Goal: Task Accomplishment & Management: Manage account settings

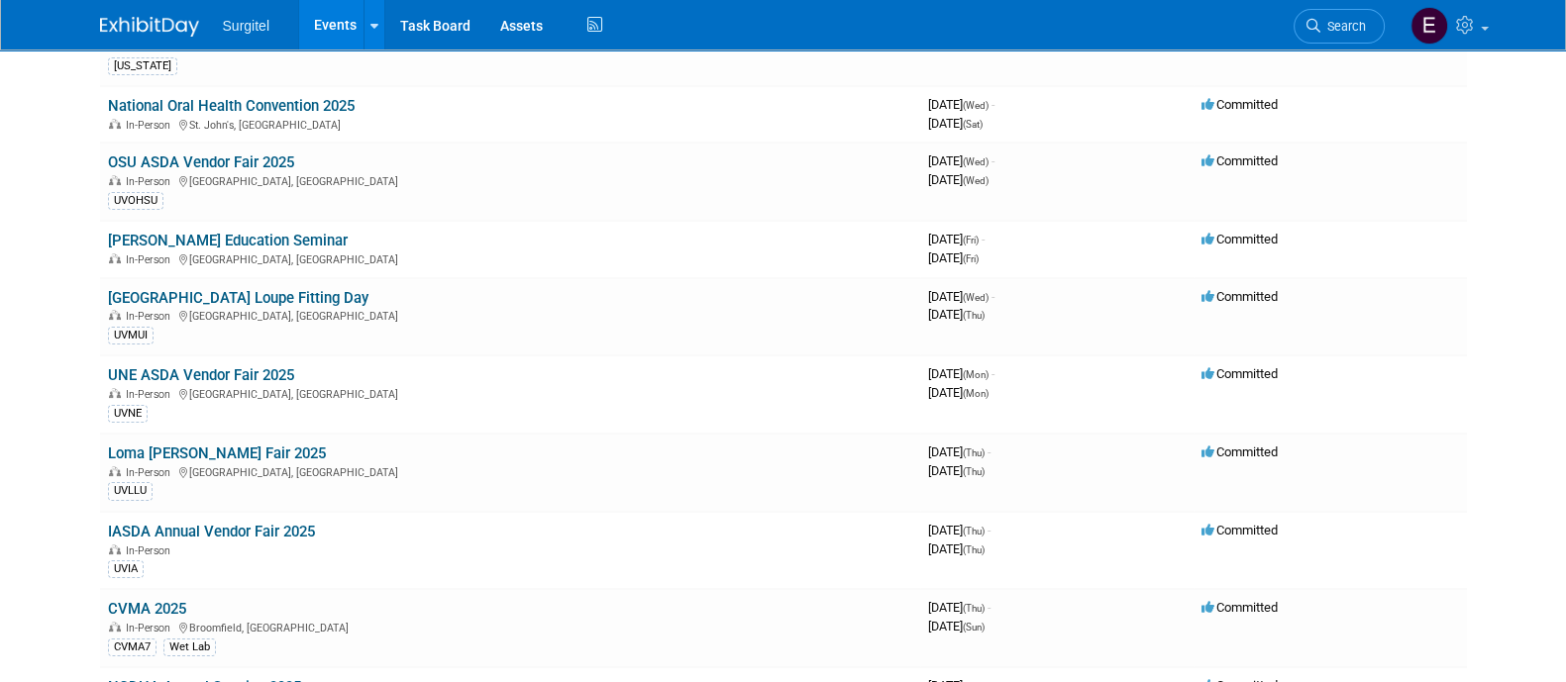
scroll to position [513, 0]
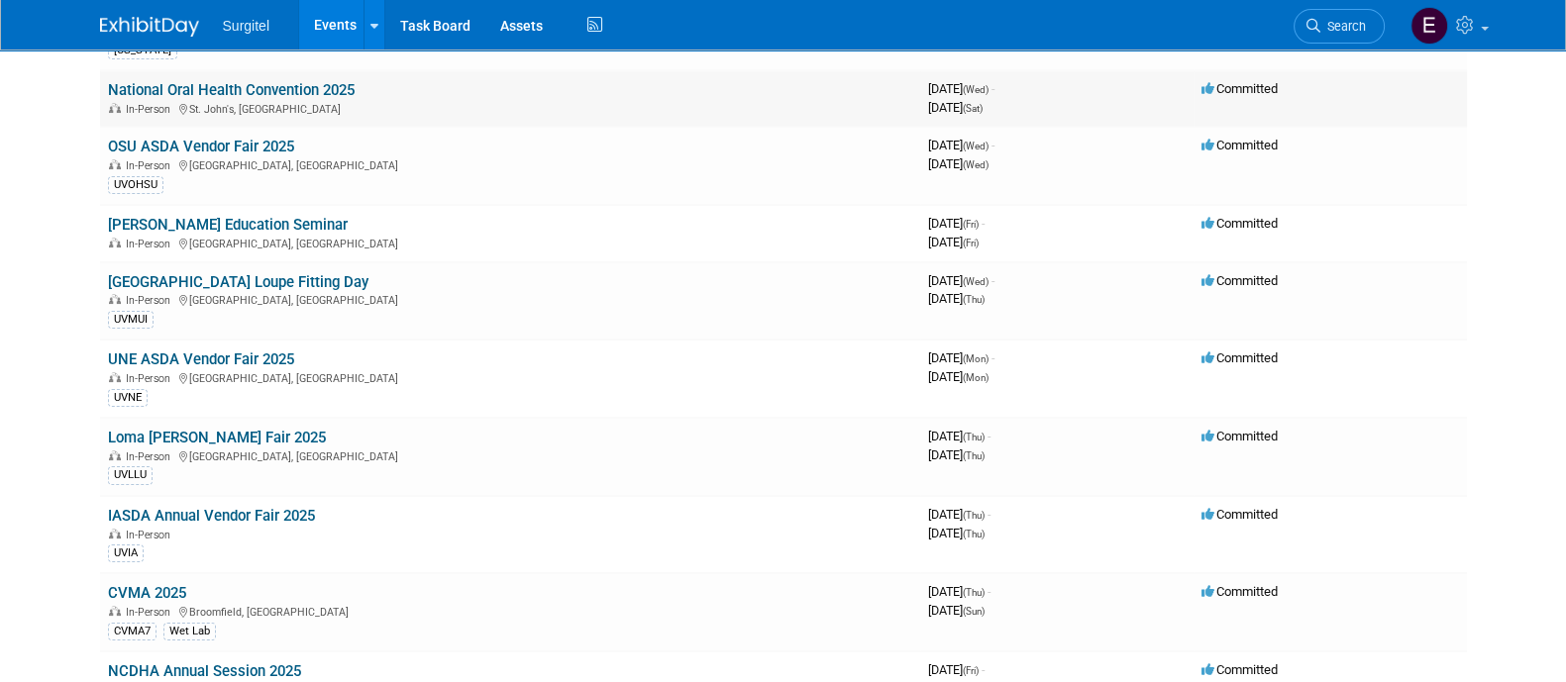
click at [302, 81] on link "National Oral Health Convention 2025" at bounding box center [231, 90] width 247 height 18
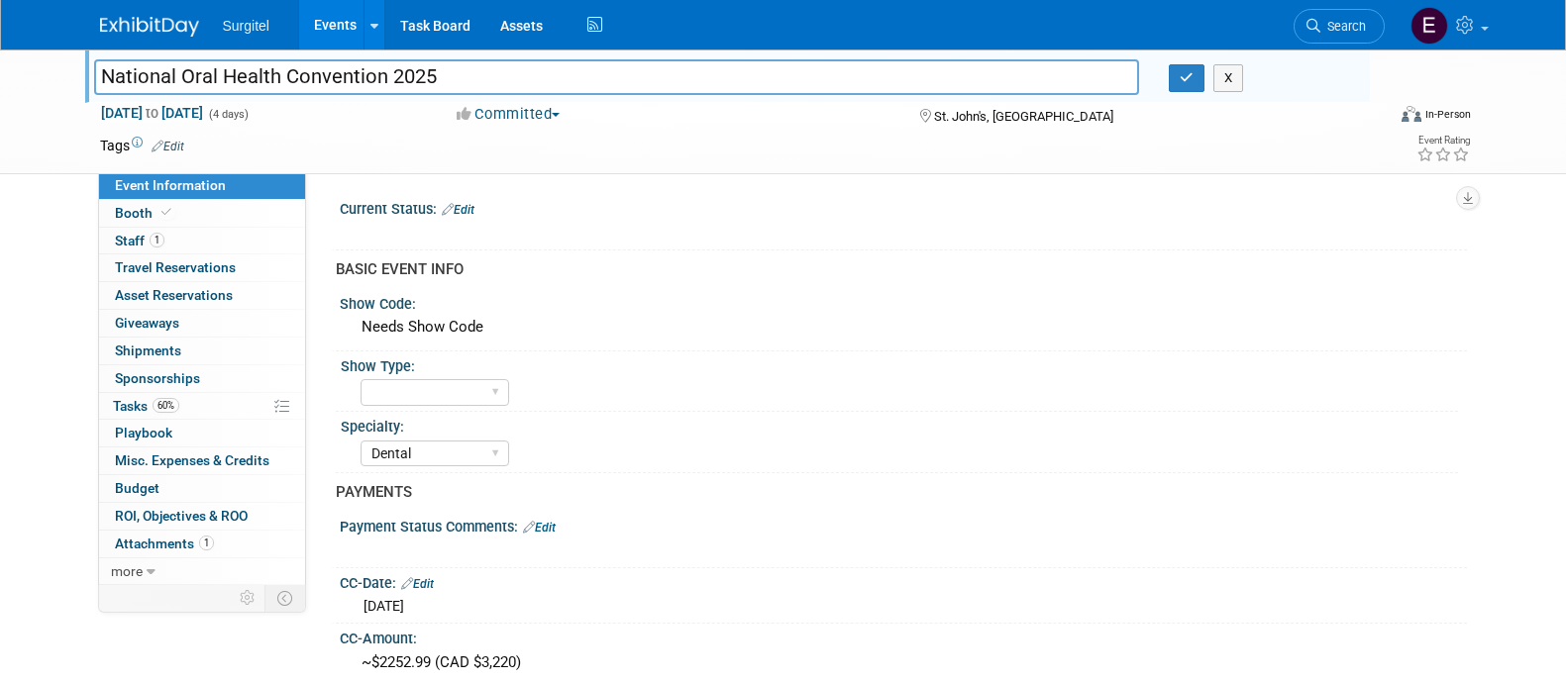
select select "Dental"
select select "Business Cash - 7359"
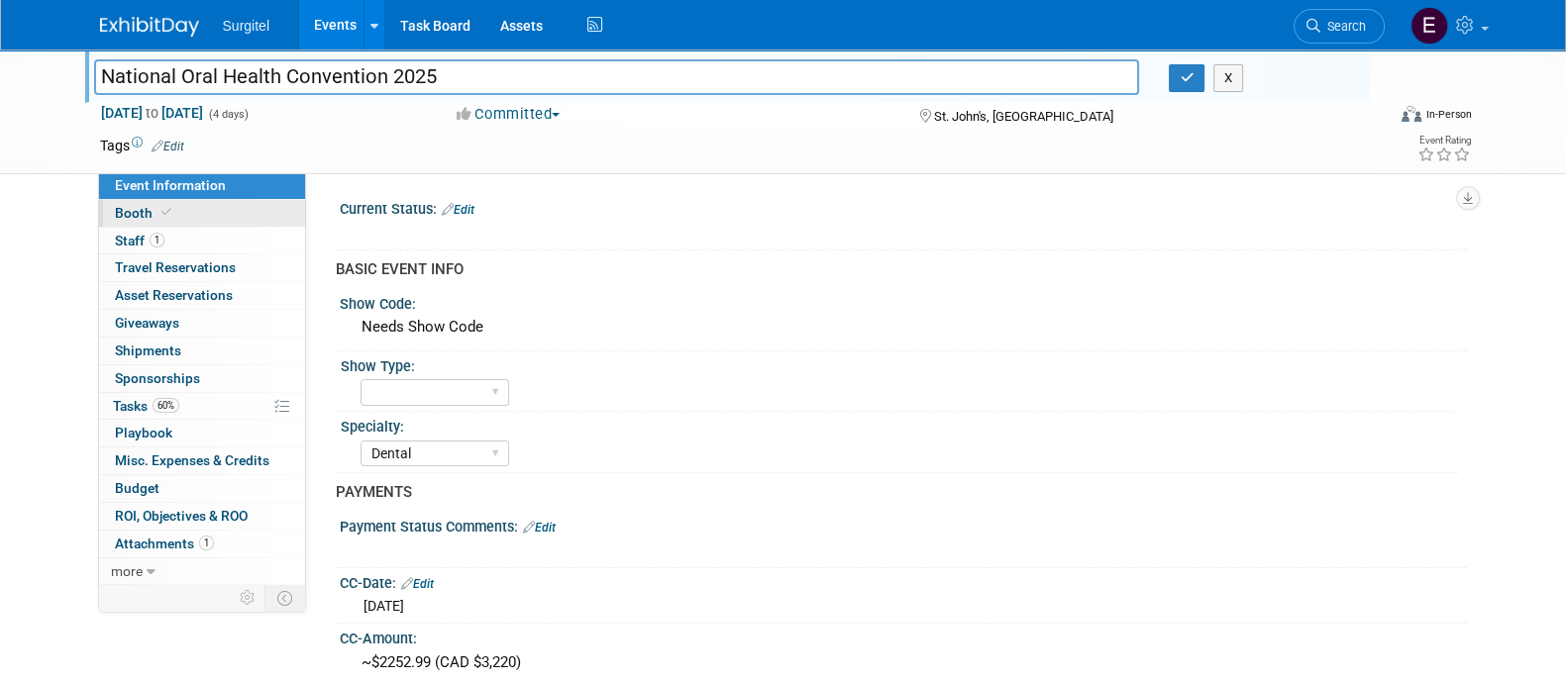
click at [148, 217] on span "Booth" at bounding box center [145, 213] width 60 height 16
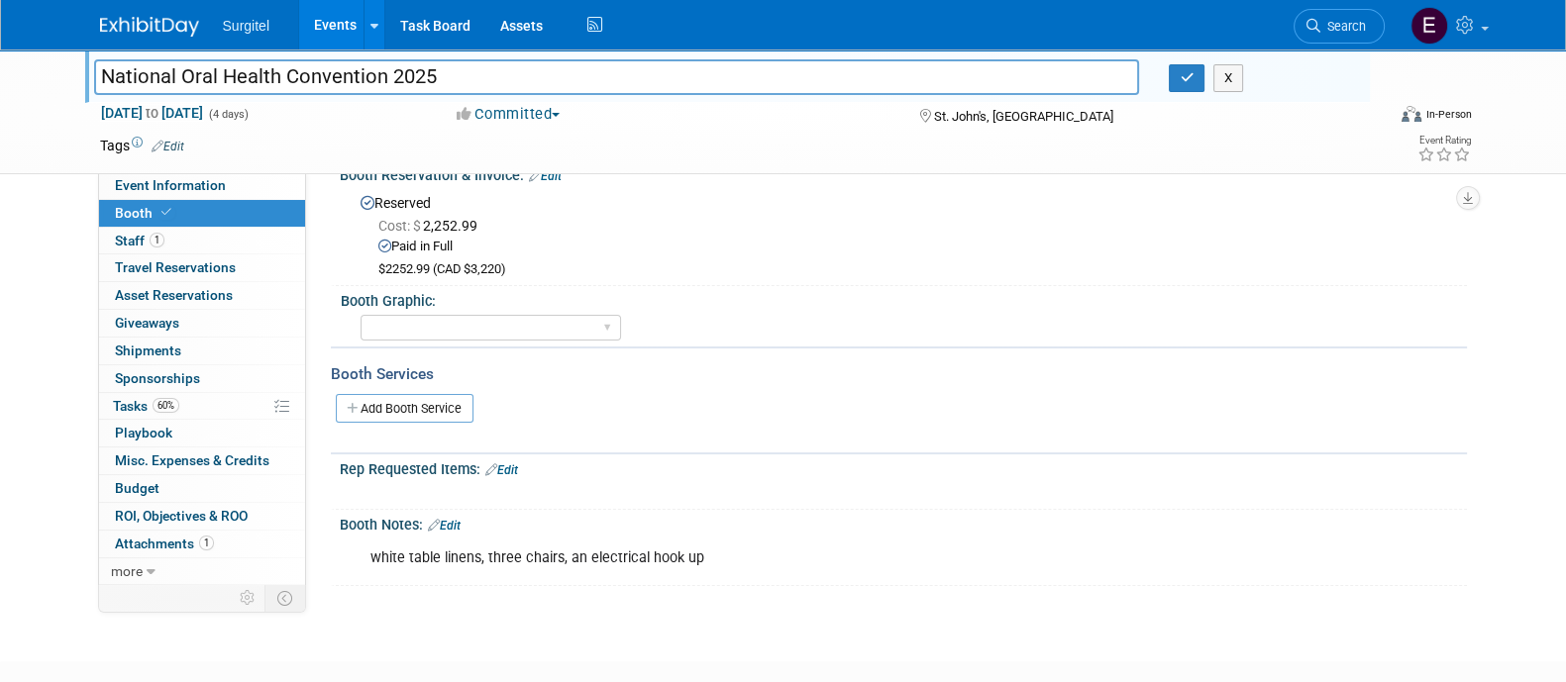
scroll to position [226, 0]
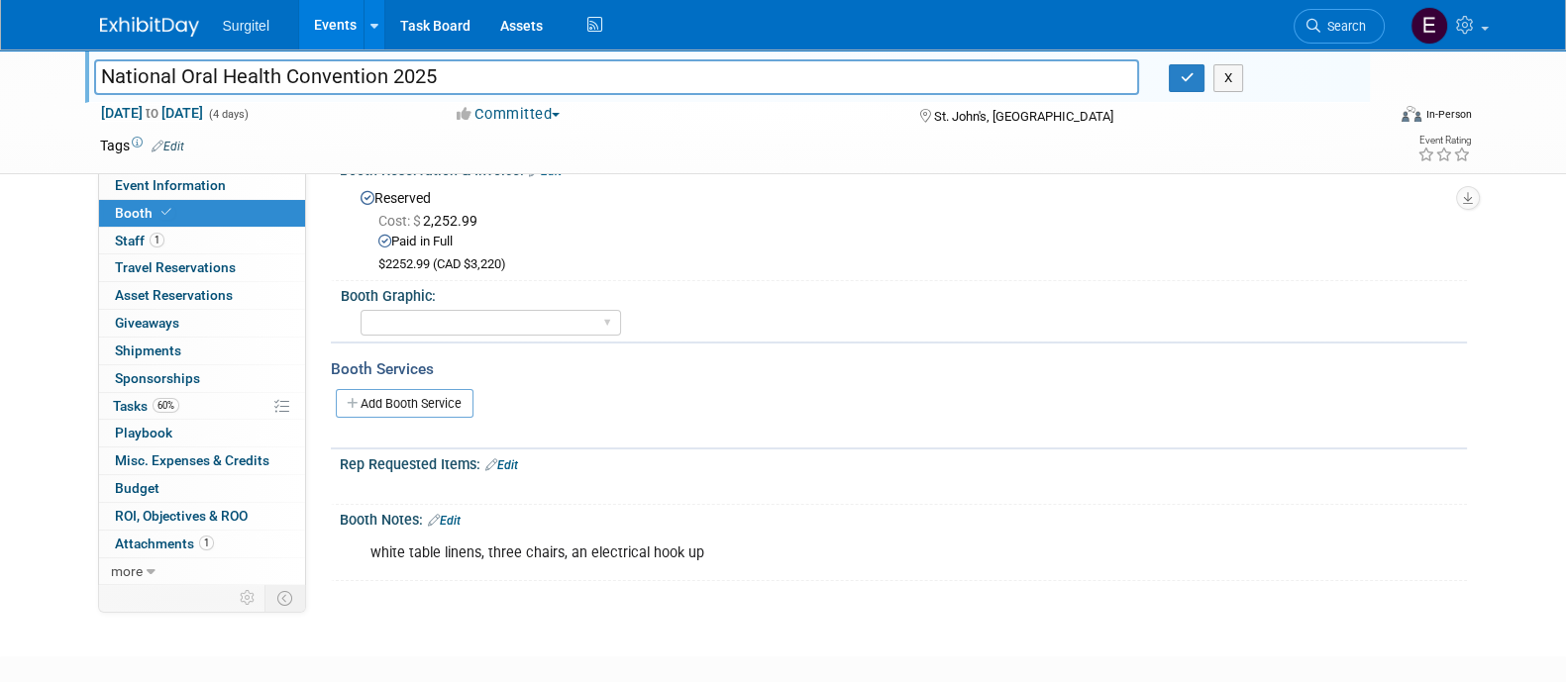
click at [1520, 313] on div "National Oral Health Convention 2025 National Oral Health Convention 2025 X Aug…" at bounding box center [783, 222] width 1566 height 797
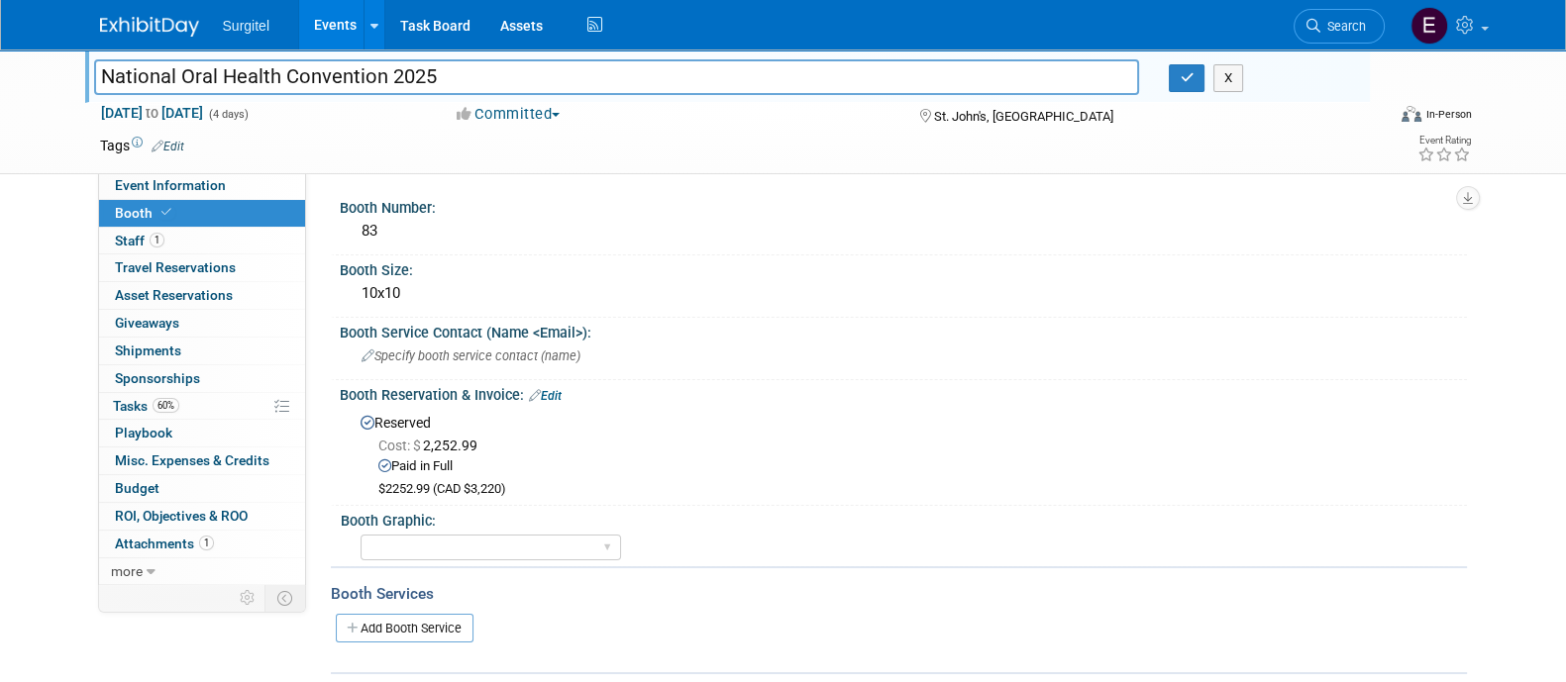
scroll to position [0, 0]
click at [1181, 82] on icon "button" at bounding box center [1186, 77] width 14 height 13
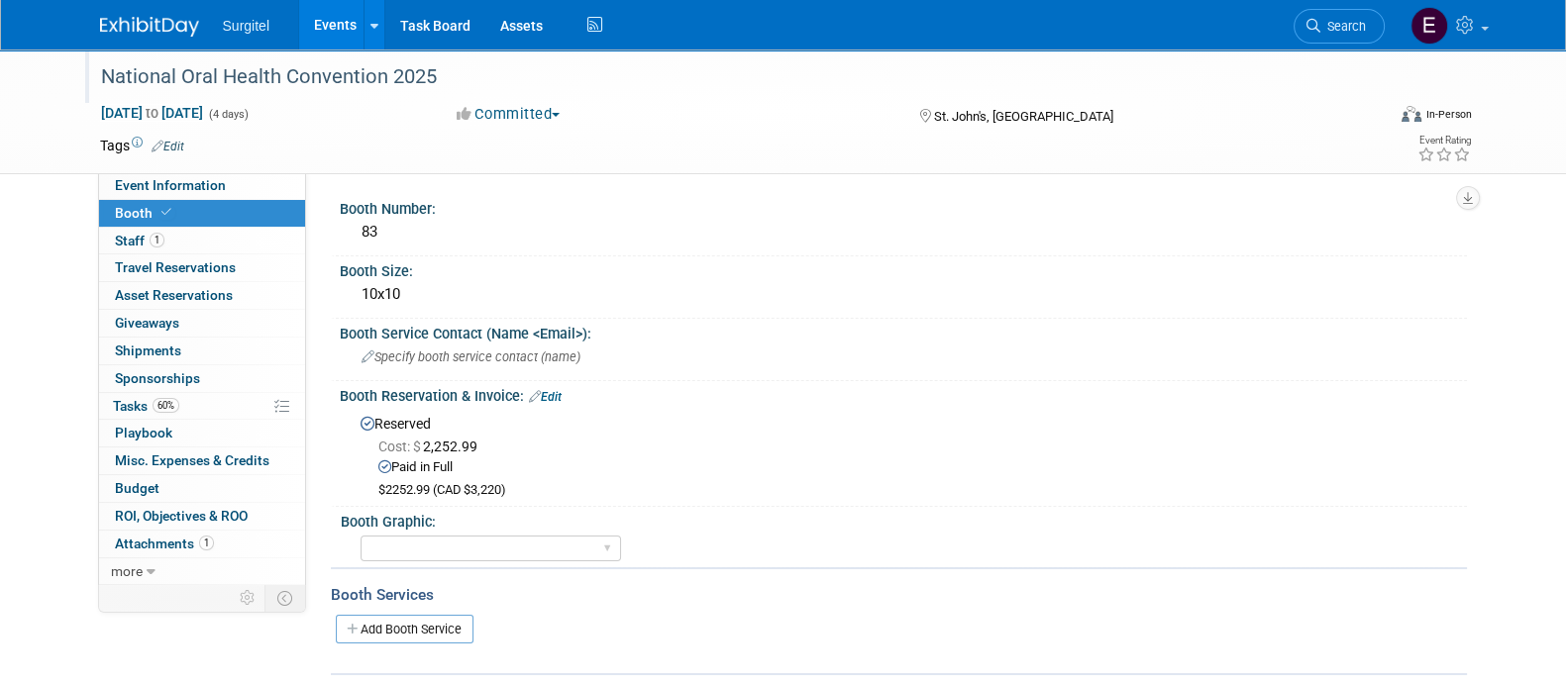
click at [332, 16] on link "Events" at bounding box center [335, 25] width 72 height 50
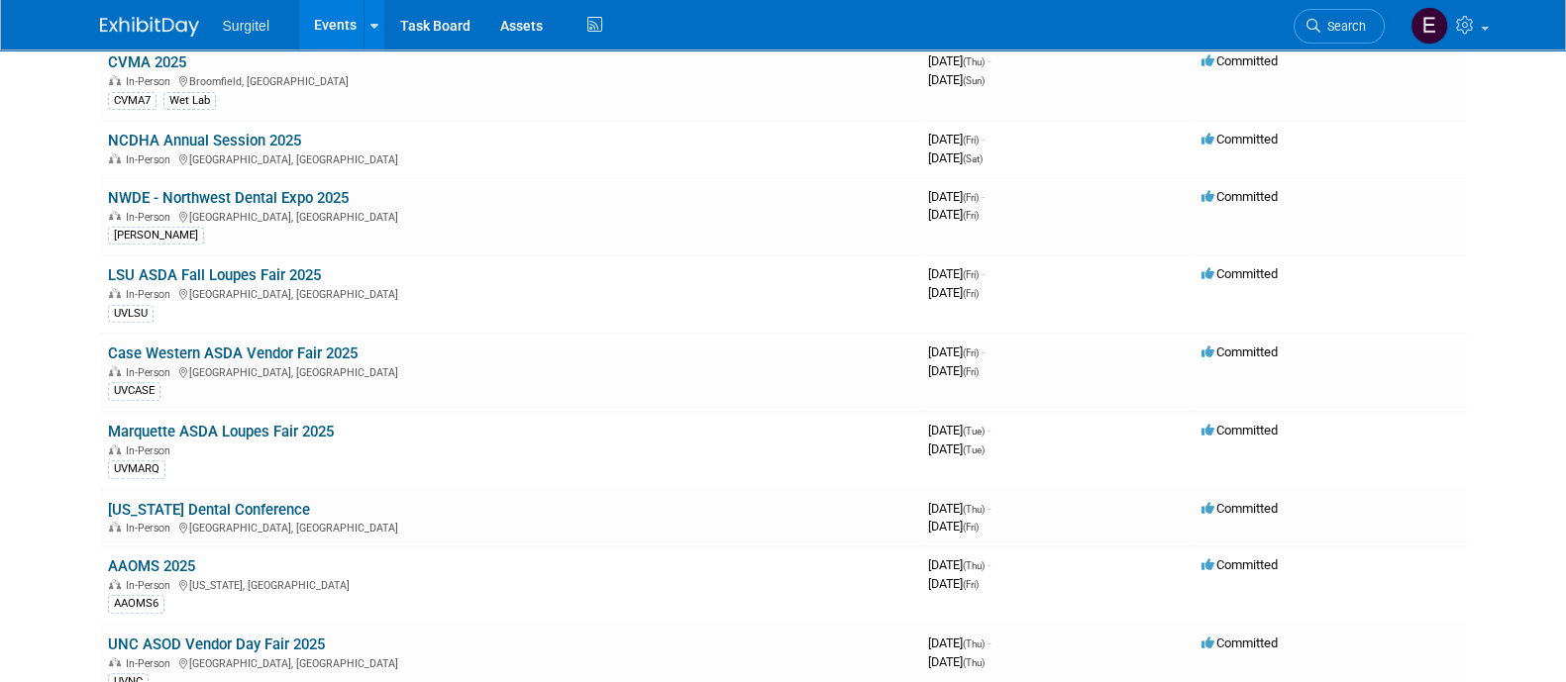
scroll to position [1054, 0]
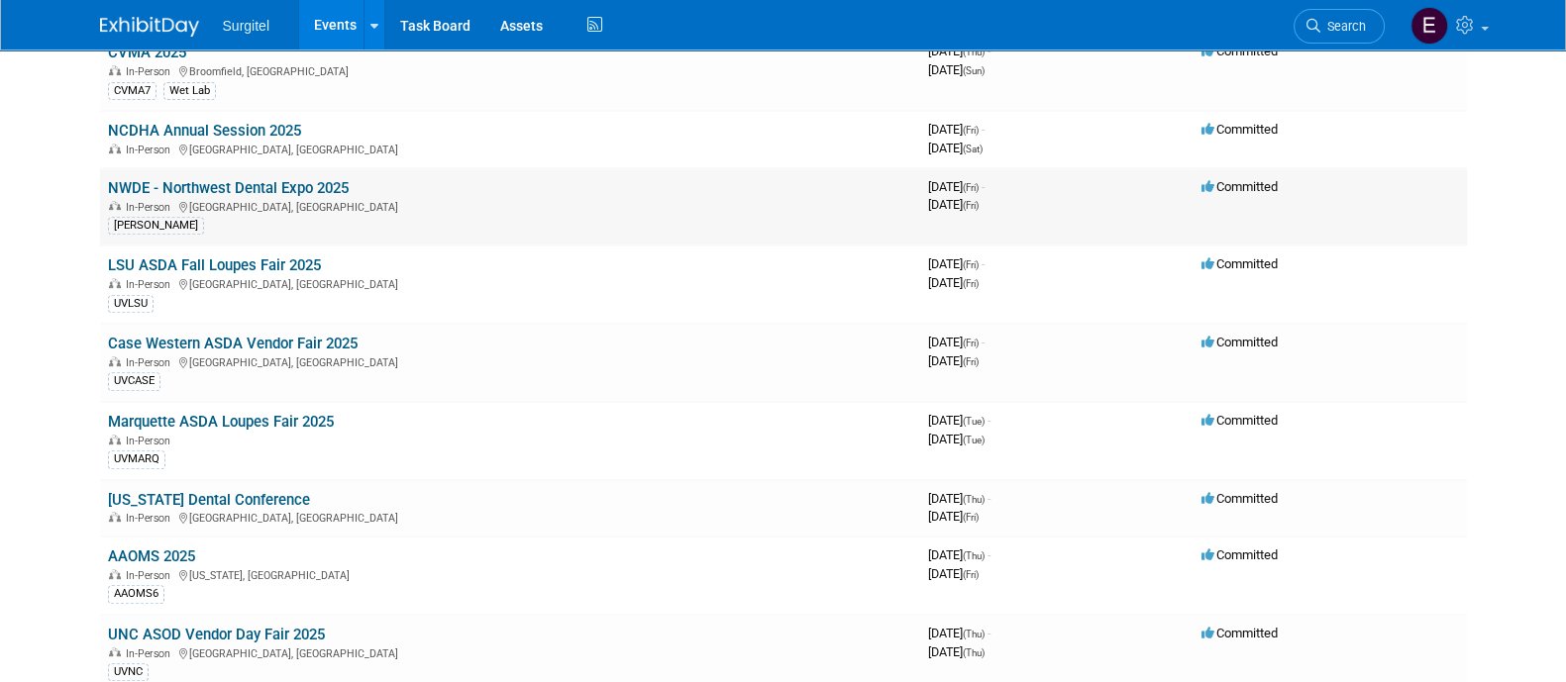
click at [375, 214] on div "[PERSON_NAME]" at bounding box center [510, 224] width 804 height 21
click at [1311, 19] on icon at bounding box center [1313, 26] width 14 height 14
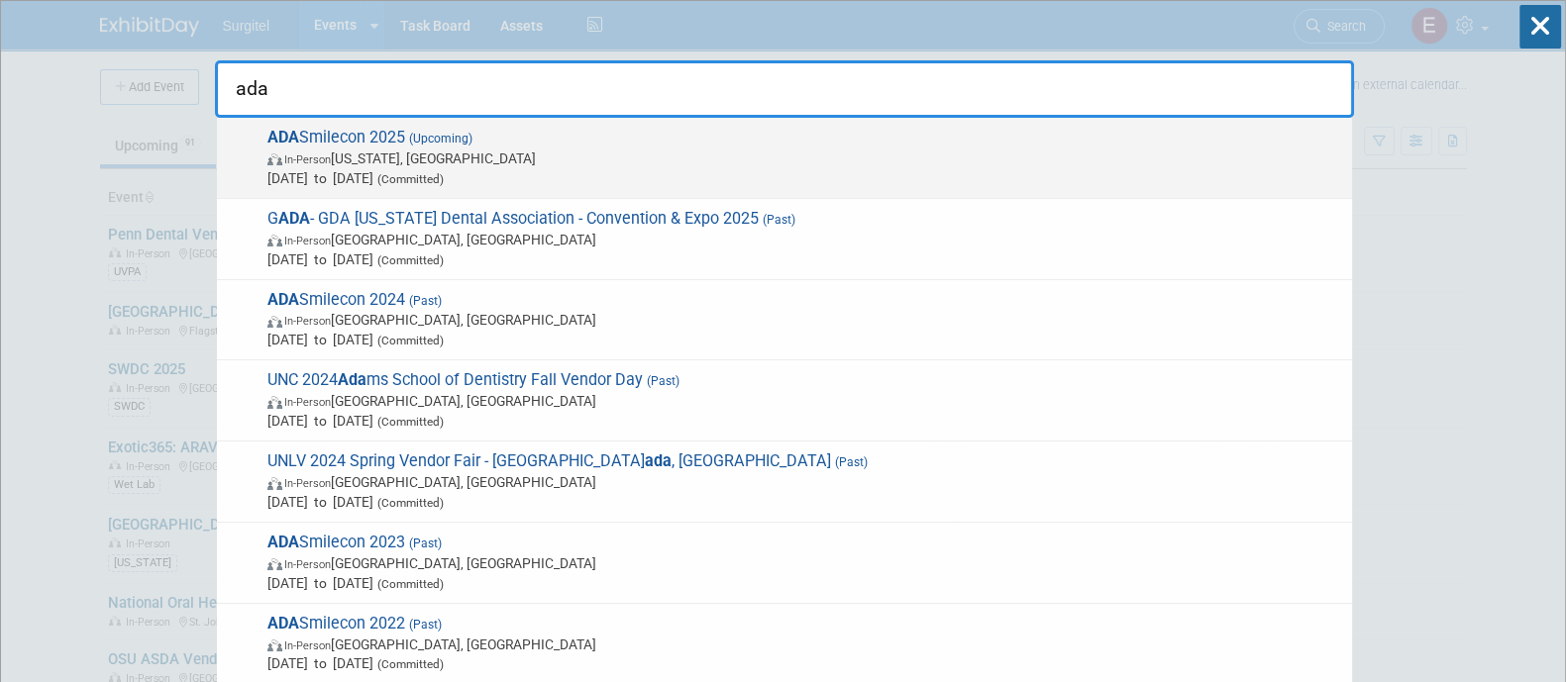
type input "ada"
click at [916, 155] on span "In-Person [US_STATE], [GEOGRAPHIC_DATA]" at bounding box center [804, 159] width 1074 height 20
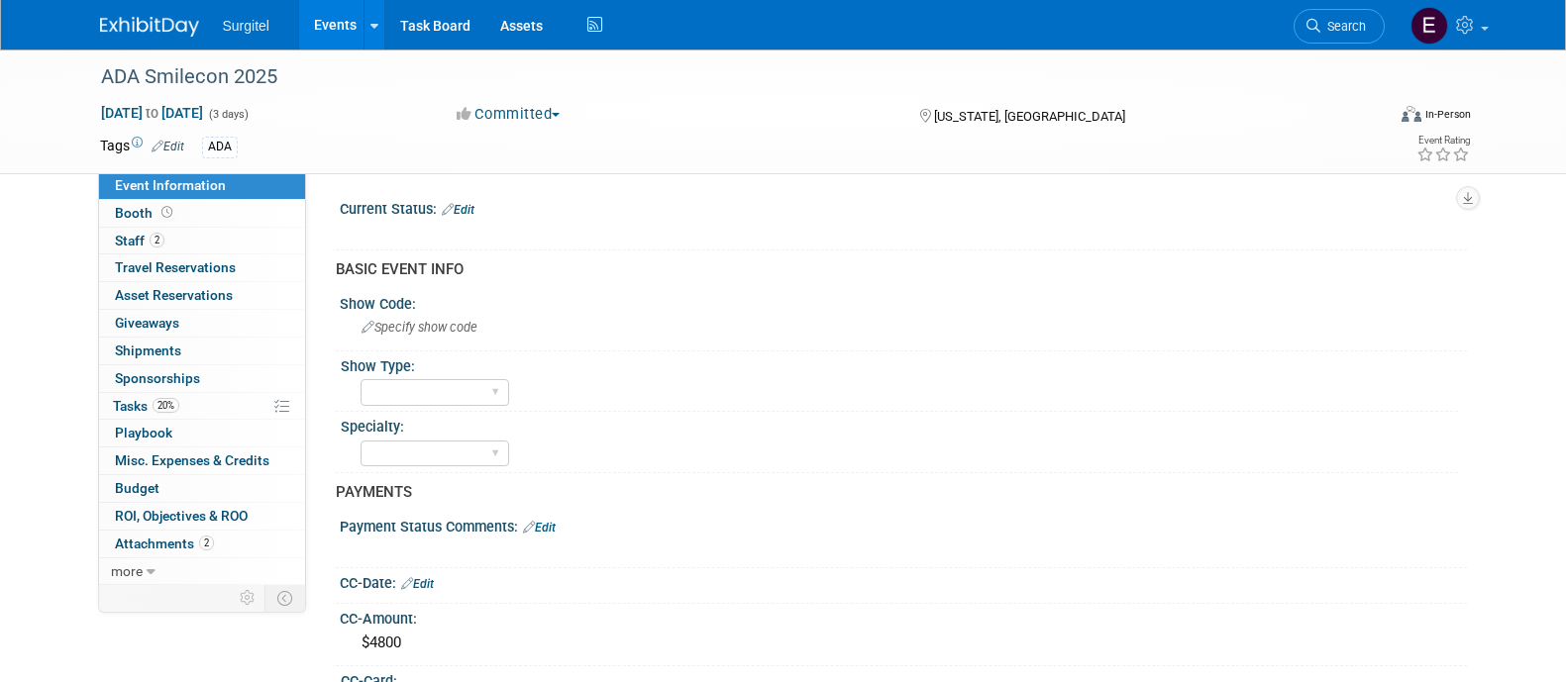
select select "No"
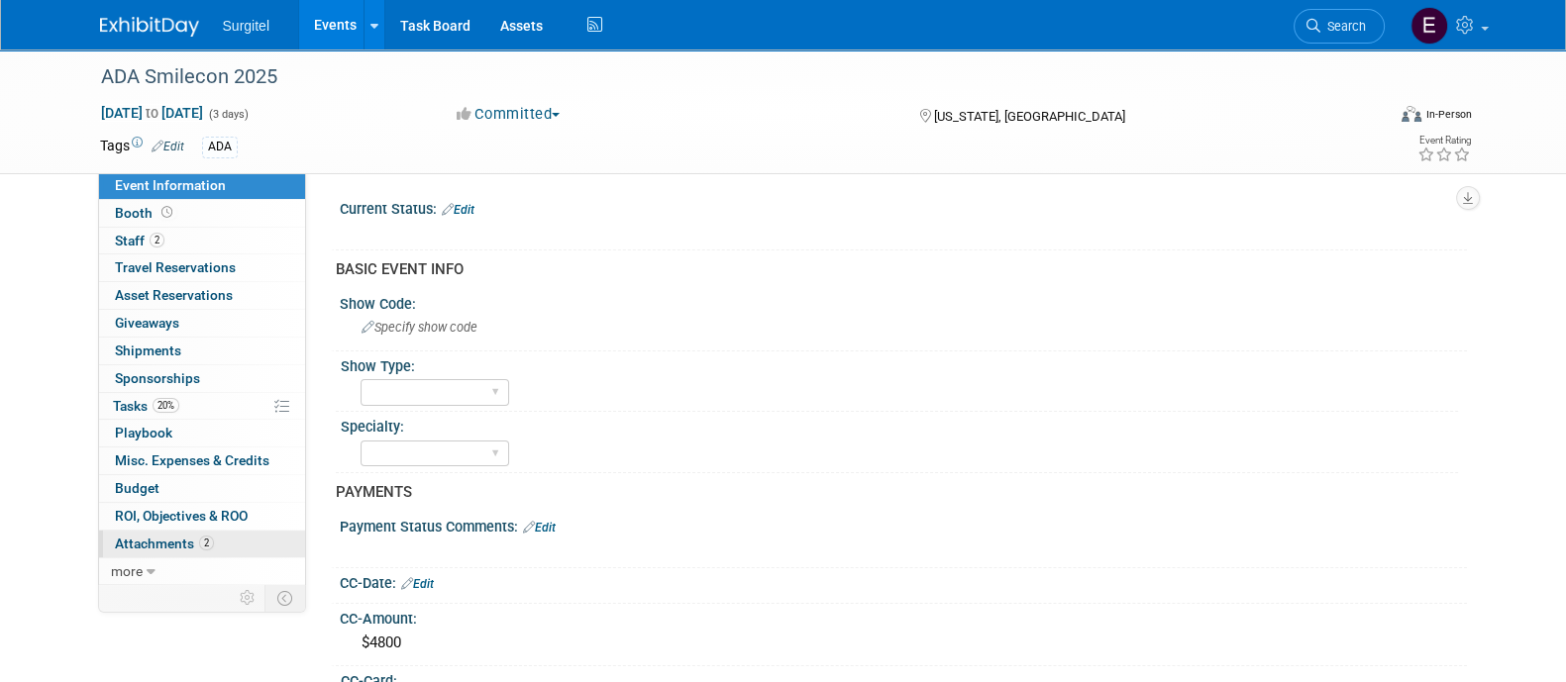
click at [208, 548] on span "Attachments 2" at bounding box center [164, 544] width 99 height 16
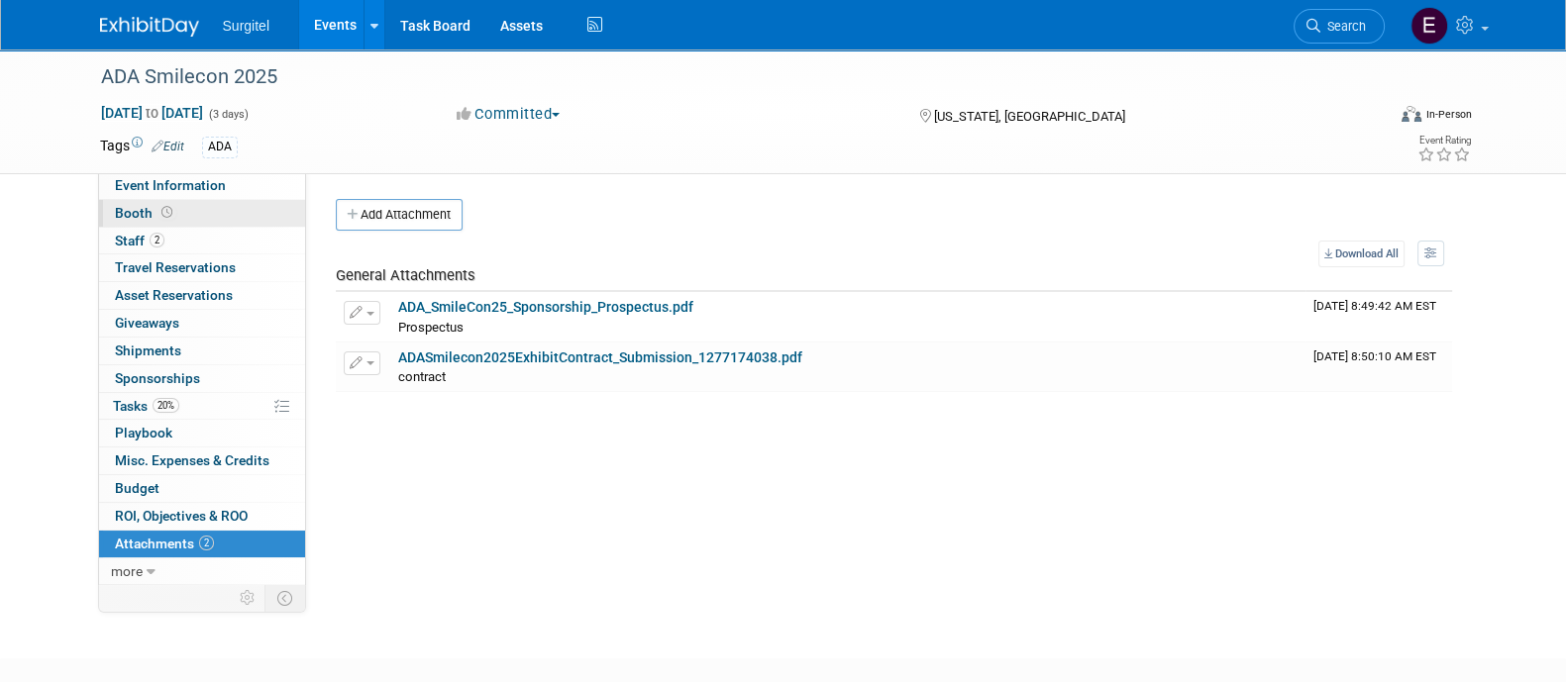
click at [149, 224] on link "Booth" at bounding box center [202, 213] width 206 height 27
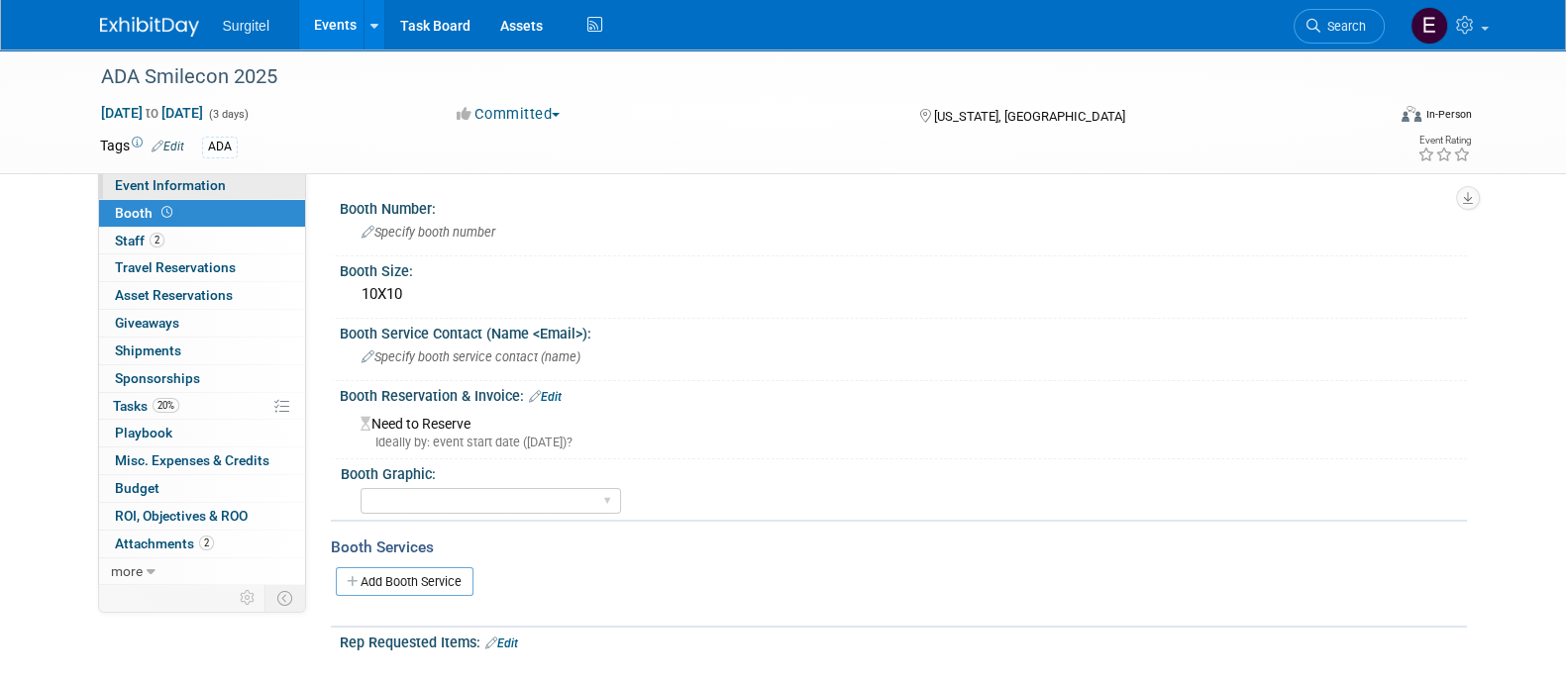
click at [148, 185] on span "Event Information" at bounding box center [170, 185] width 111 height 16
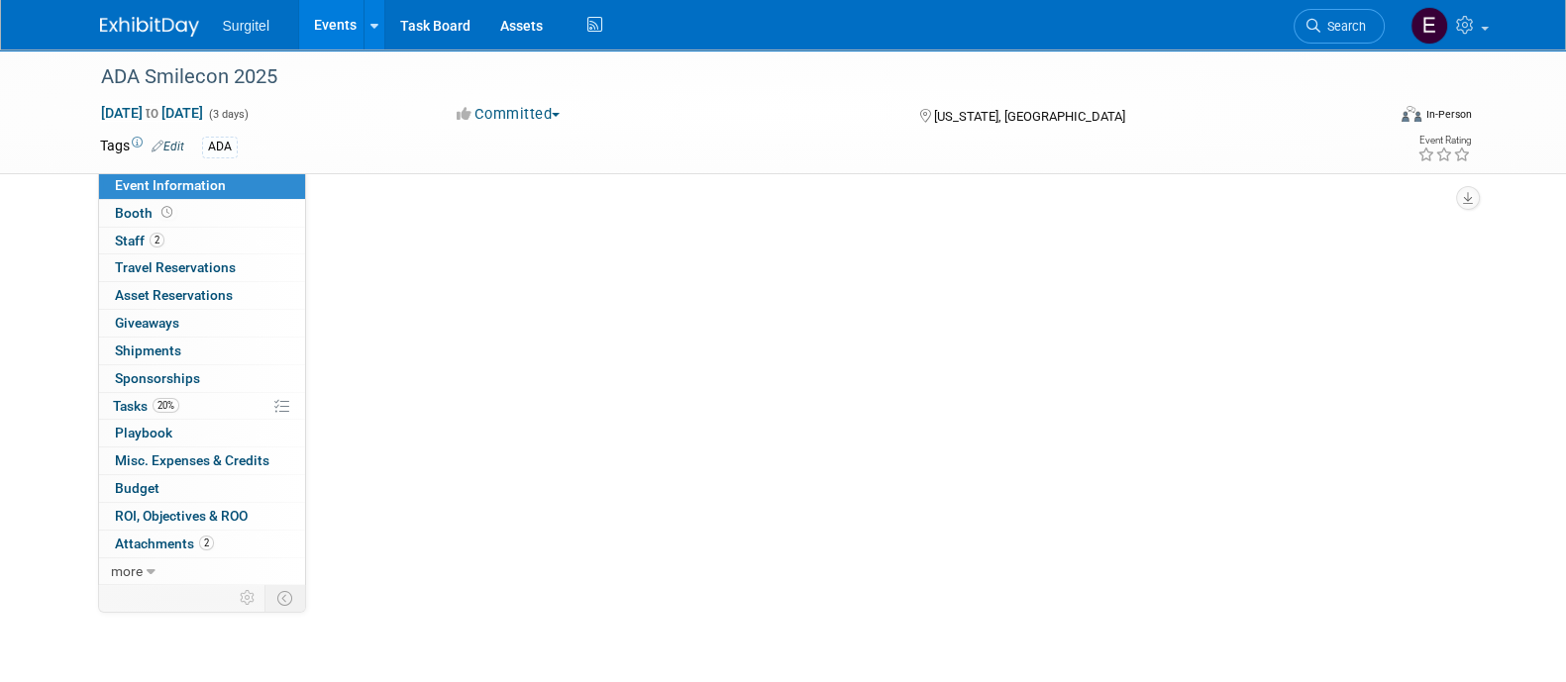
select select "No"
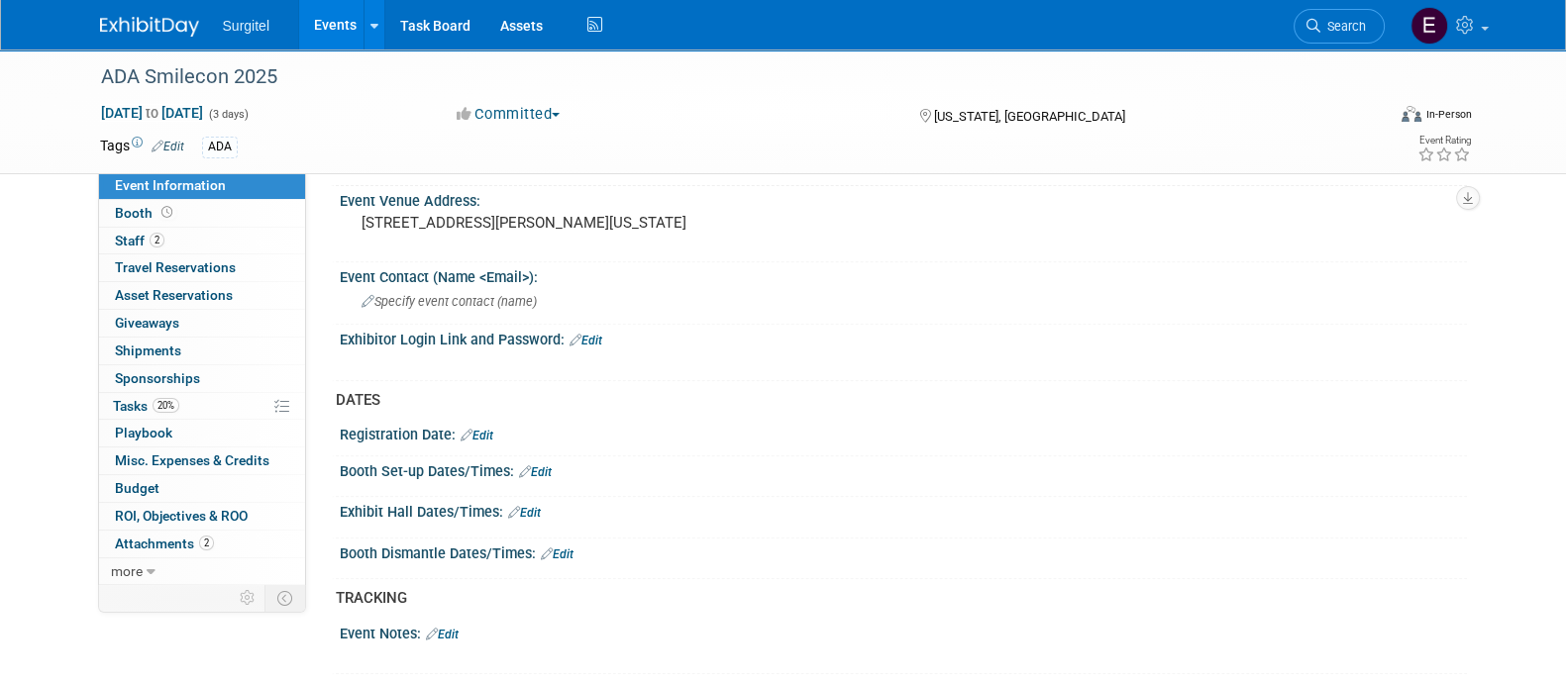
scroll to position [905, 0]
